Goal: Find specific page/section: Find specific page/section

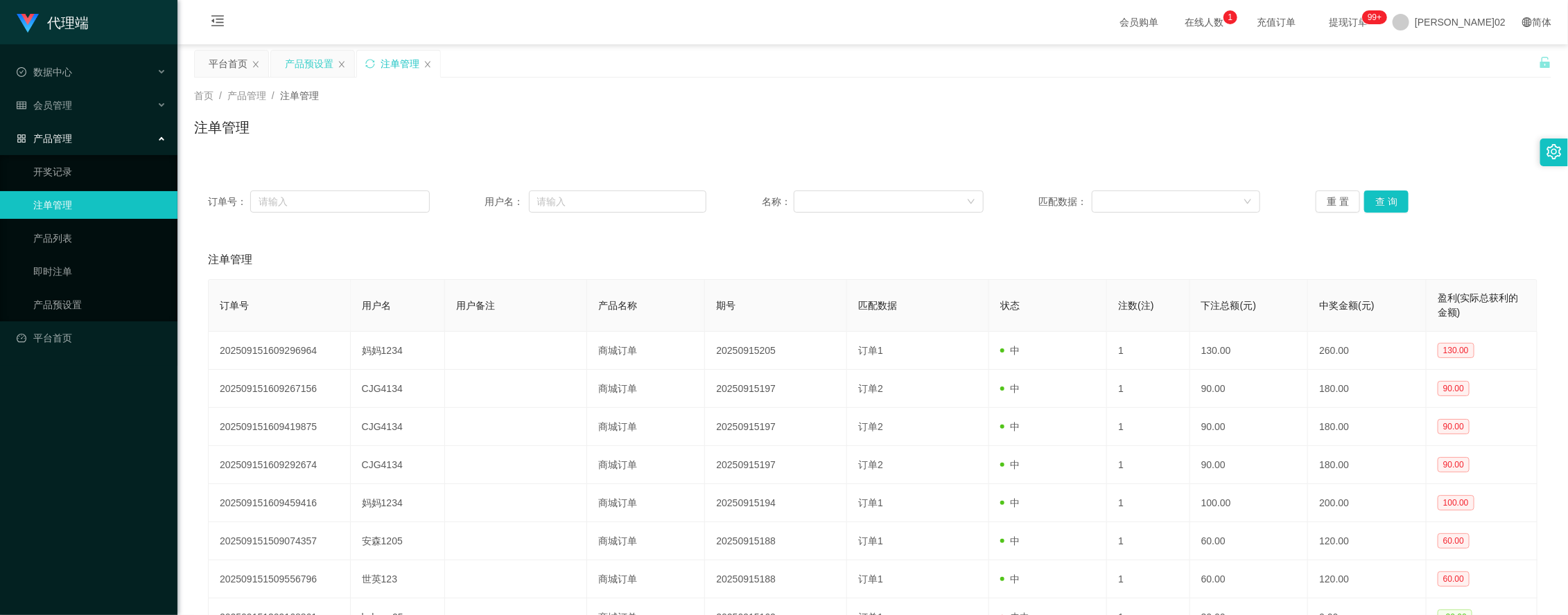
click at [330, 61] on div "产品预设置" at bounding box center [308, 64] width 48 height 26
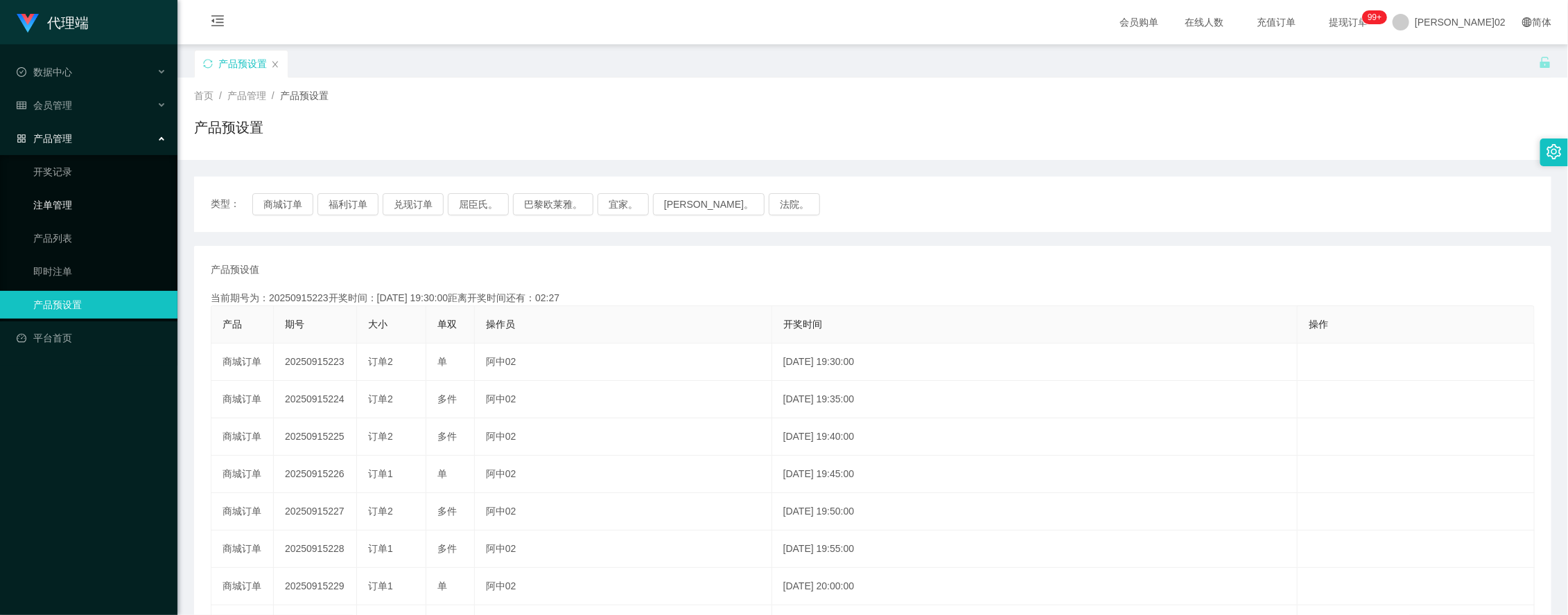
click at [81, 212] on link "注单管理" at bounding box center [100, 205] width 133 height 27
